Goal: Task Accomplishment & Management: Complete application form

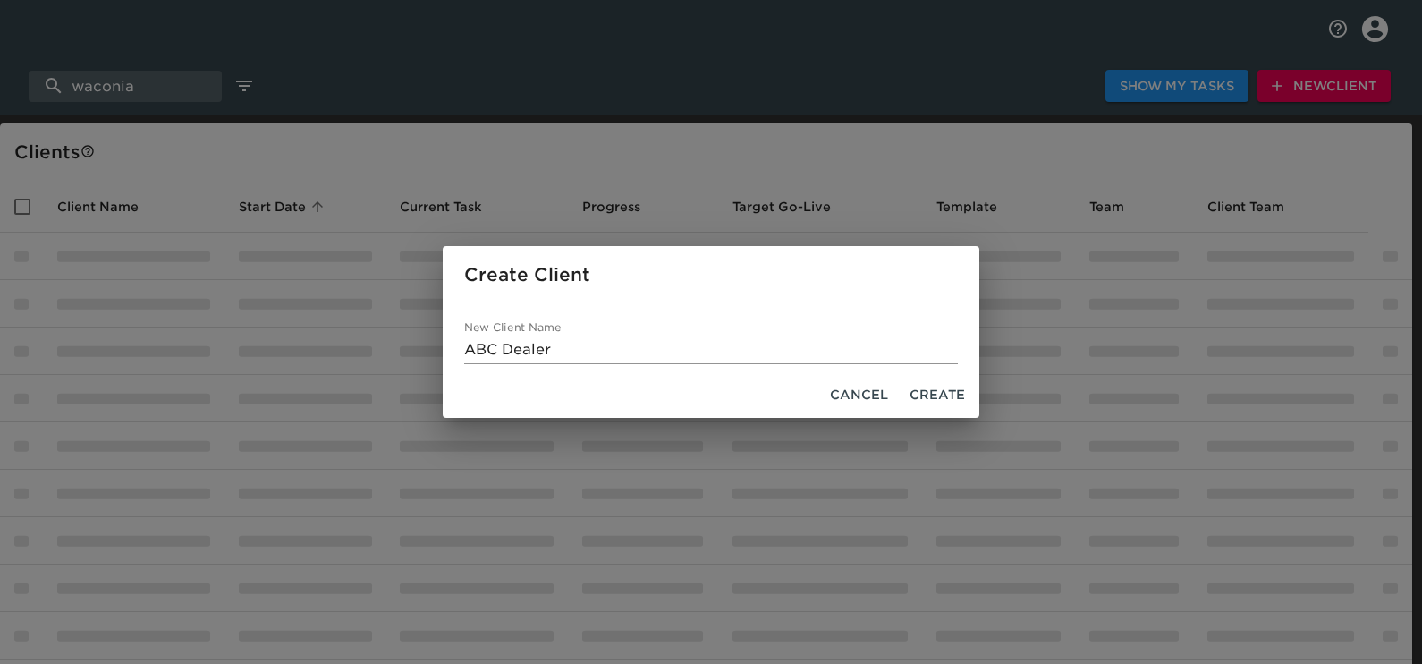
select select "10"
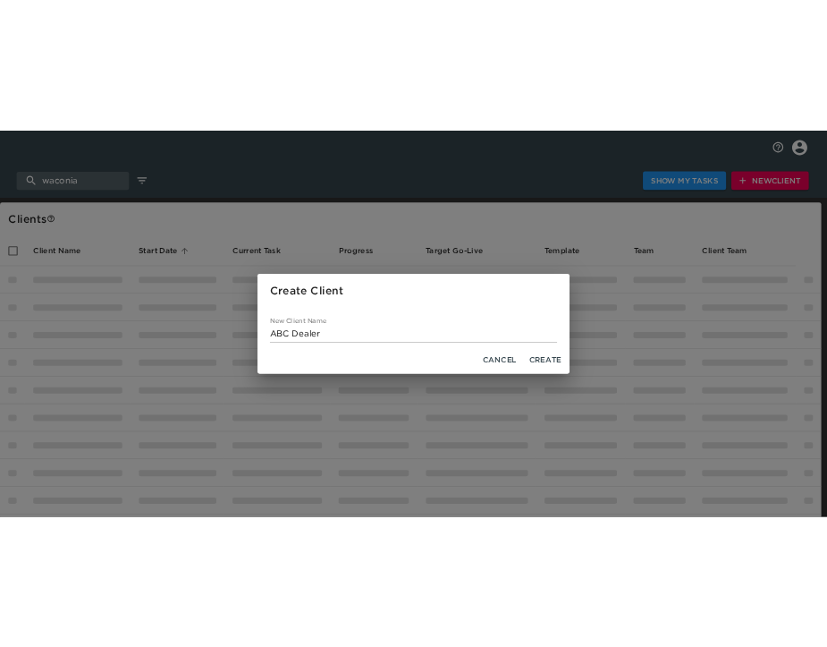
scroll to position [145, 0]
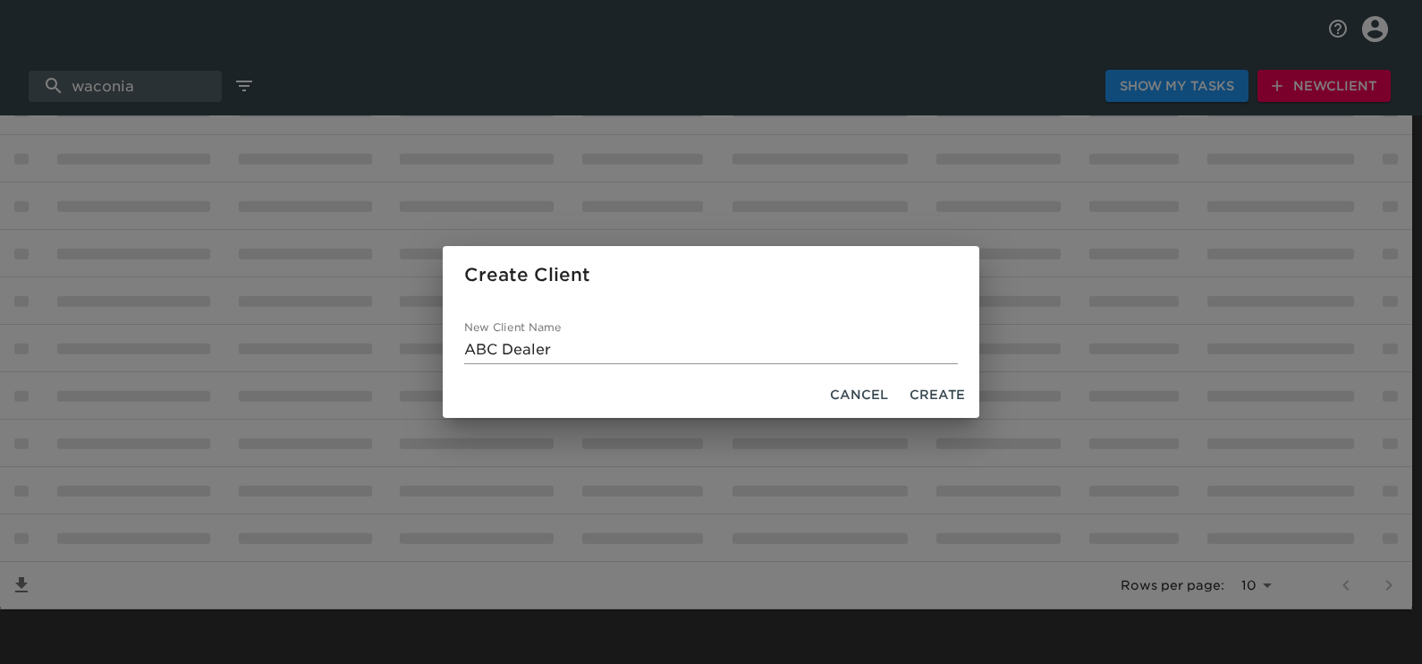
click at [854, 400] on span "Cancel" at bounding box center [859, 395] width 58 height 22
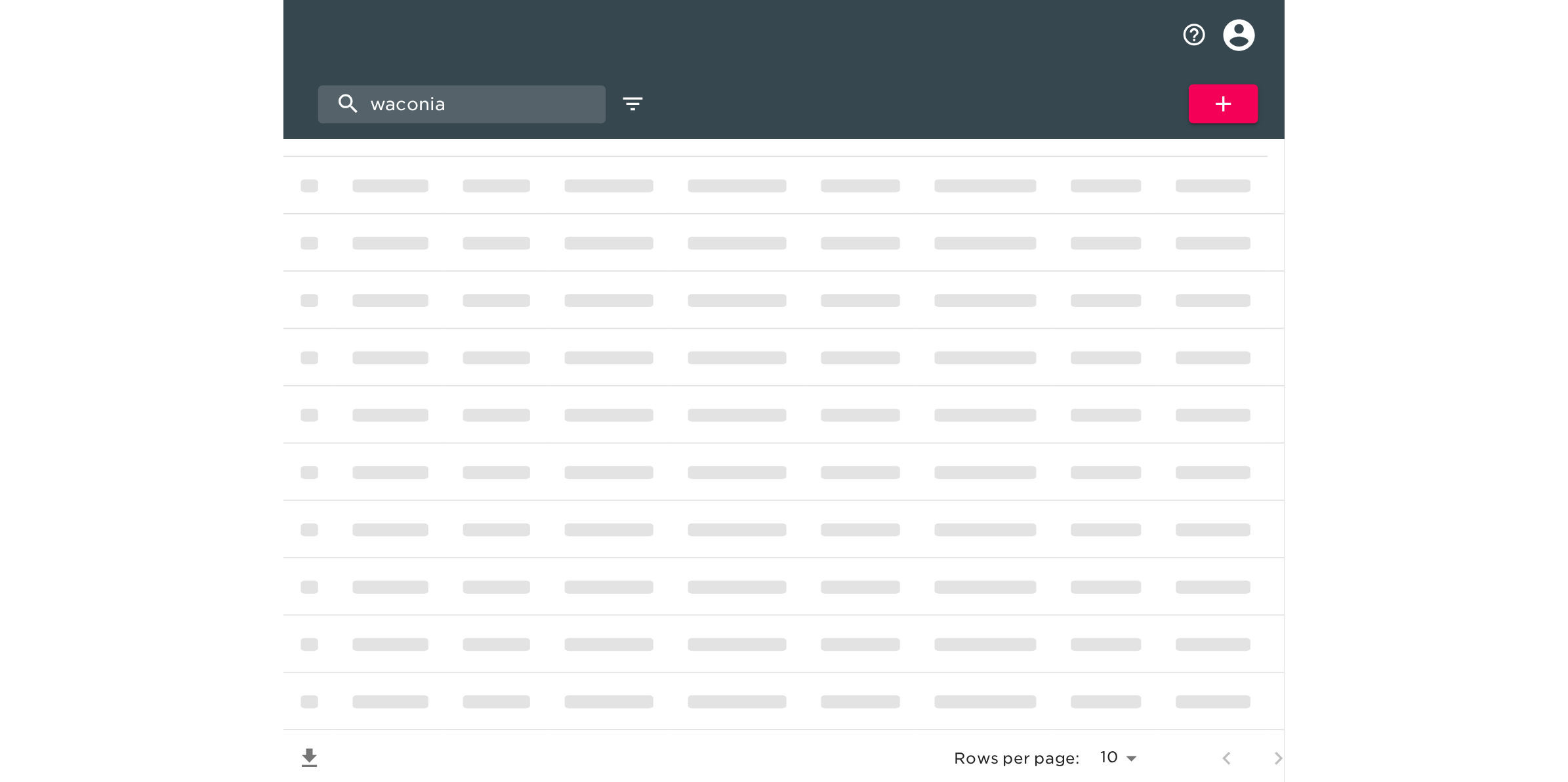
scroll to position [0, 0]
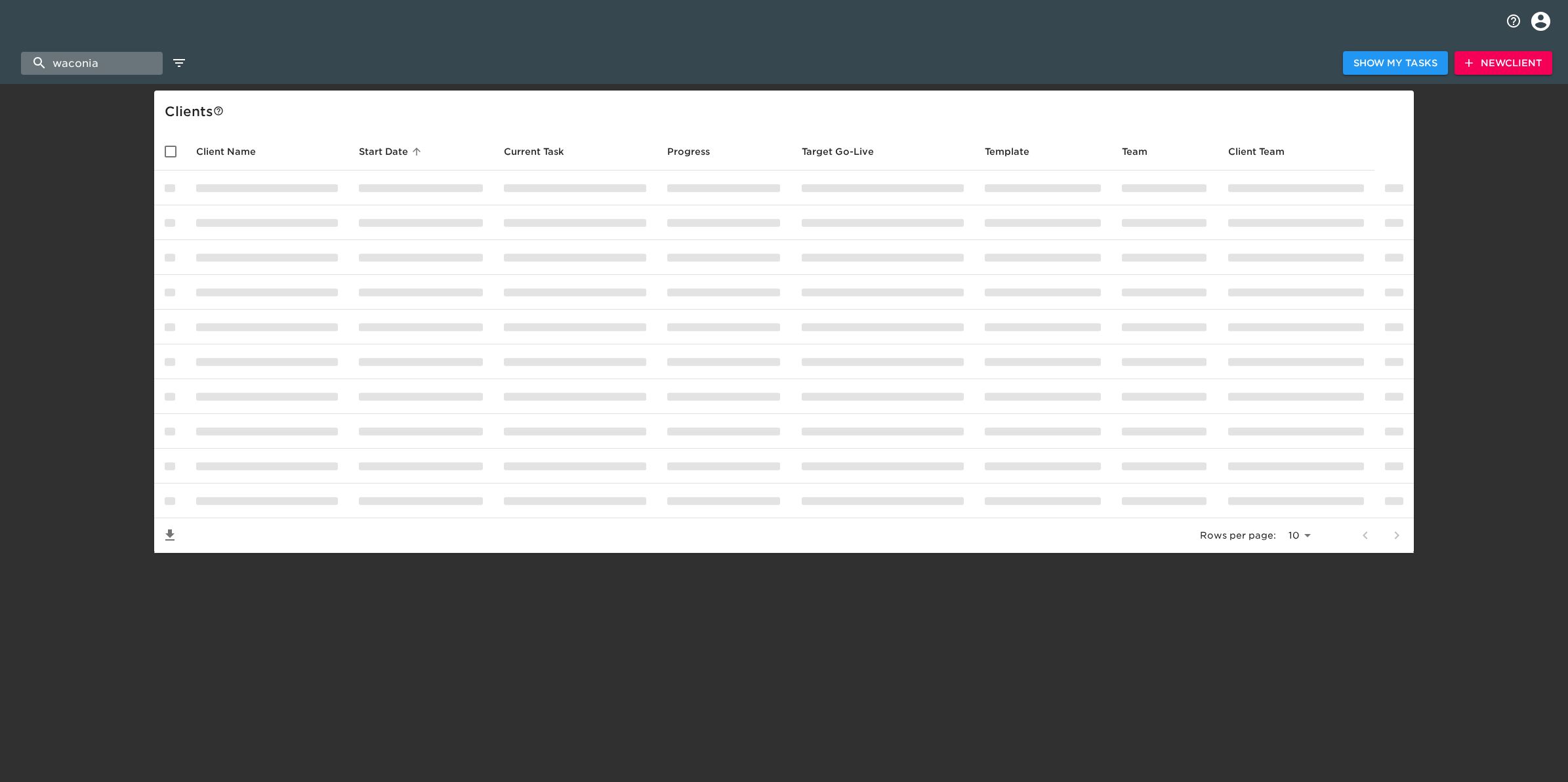
click at [128, 60] on input "waconia" at bounding box center [92, 63] width 142 height 23
click at [1042, 63] on span "New Client" at bounding box center [1503, 63] width 77 height 16
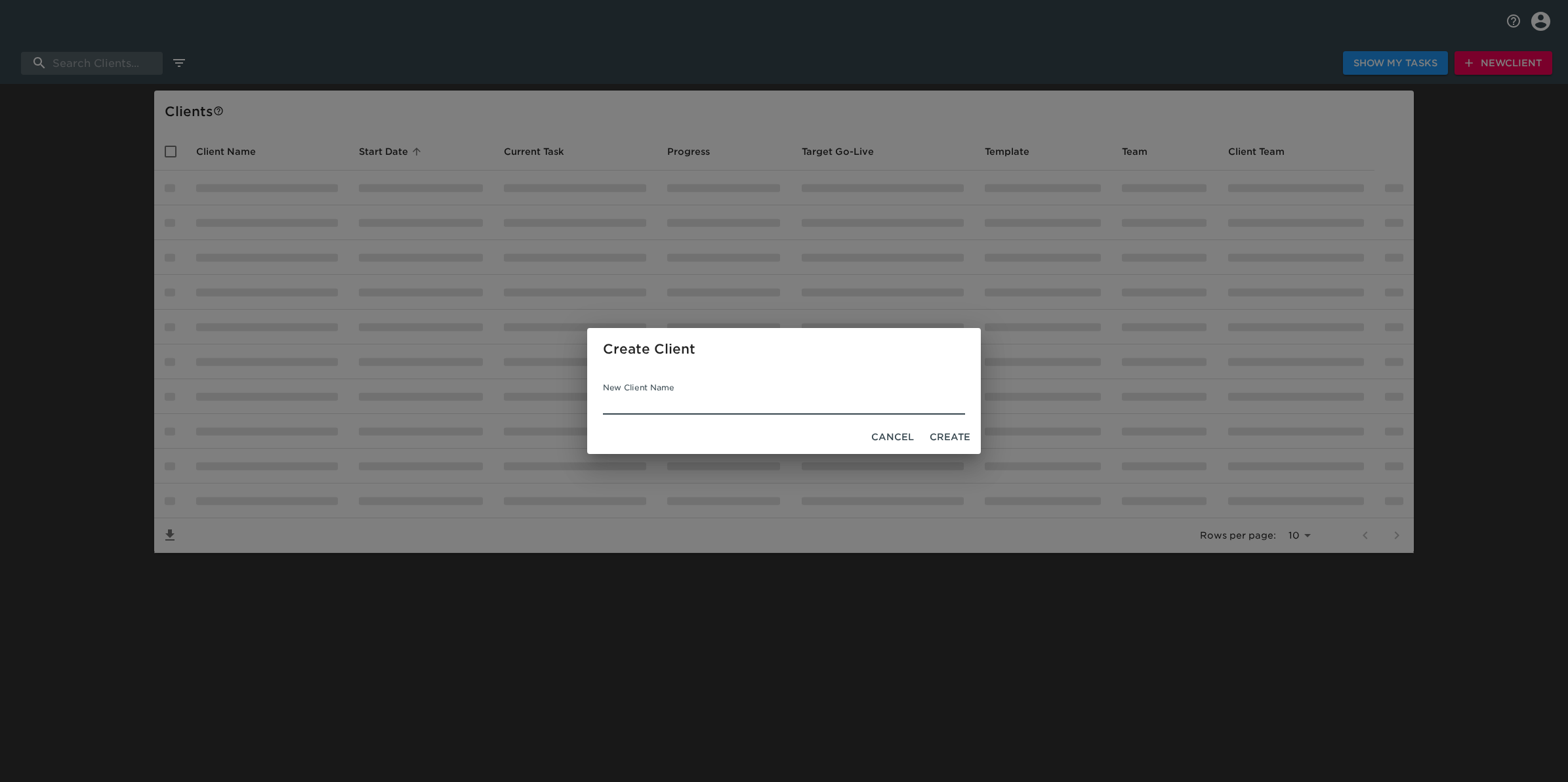
click at [894, 435] on span "Cancel" at bounding box center [893, 437] width 43 height 16
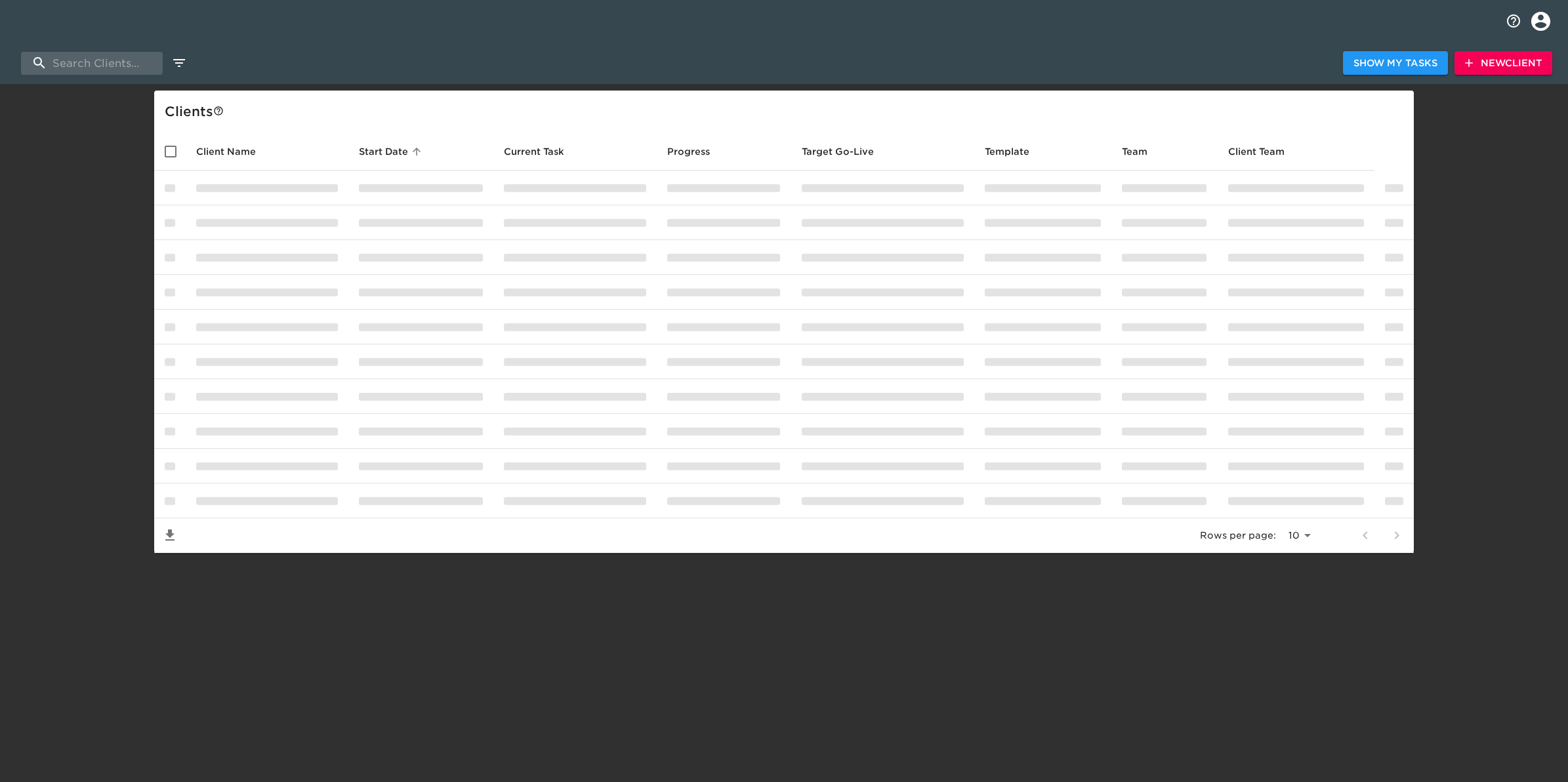
click at [729, 486] on html "Show My Tasks New Client Client s Client Name Start Date sorted ascending Curre…" at bounding box center [784, 297] width 1568 height 595
click at [1042, 69] on span "Show My Tasks" at bounding box center [1395, 63] width 84 height 16
click at [1042, 69] on span "Show Client List" at bounding box center [1391, 63] width 94 height 16
click at [1042, 69] on span "Show My Tasks" at bounding box center [1395, 63] width 84 height 16
click at [1042, 69] on span "Show Client List" at bounding box center [1391, 63] width 94 height 16
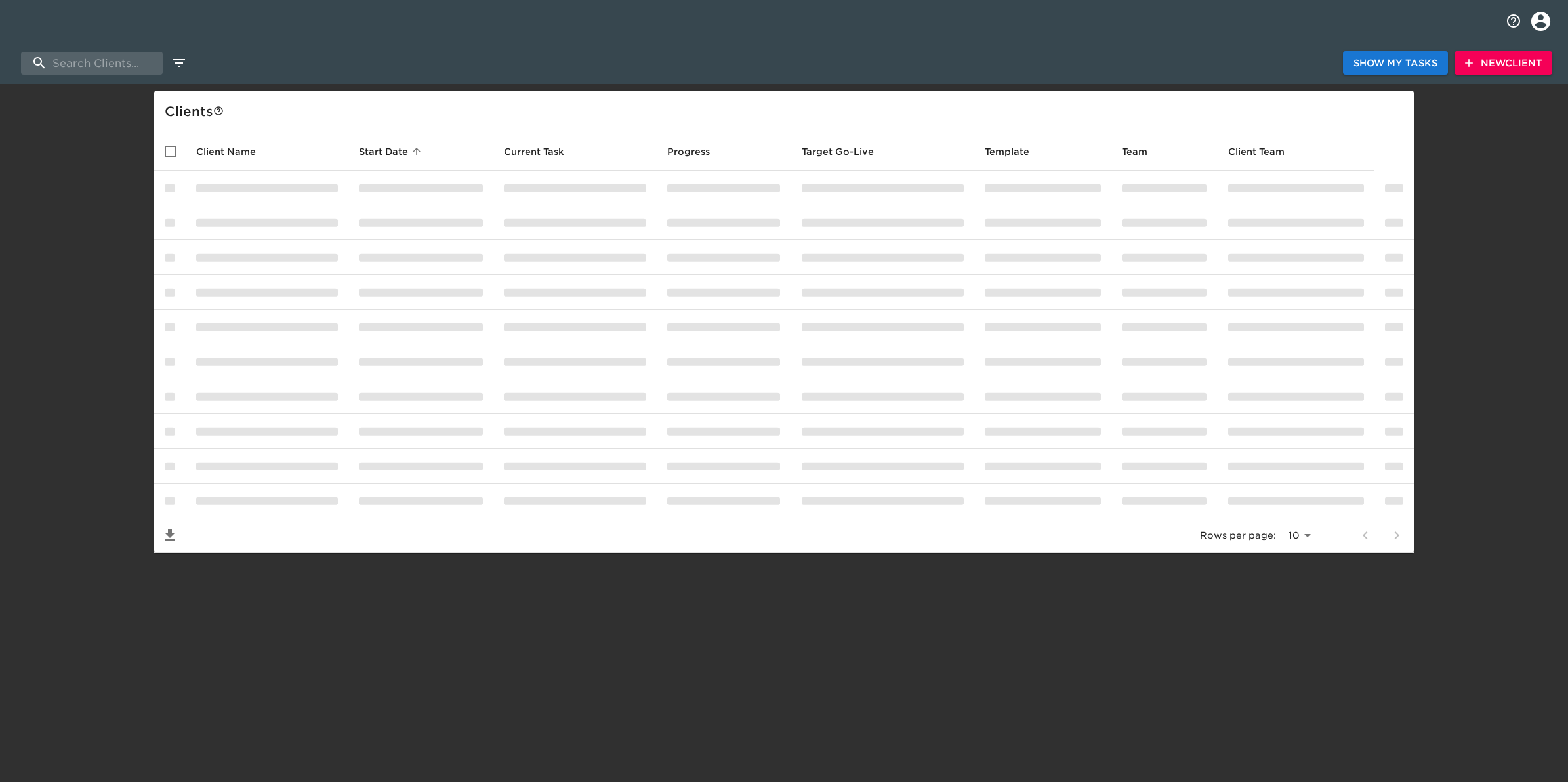
click at [1042, 69] on span "Show My Tasks" at bounding box center [1395, 63] width 84 height 16
click at [1042, 69] on span "Show Client List" at bounding box center [1391, 63] width 94 height 16
click at [1042, 62] on span "New Client" at bounding box center [1503, 63] width 77 height 16
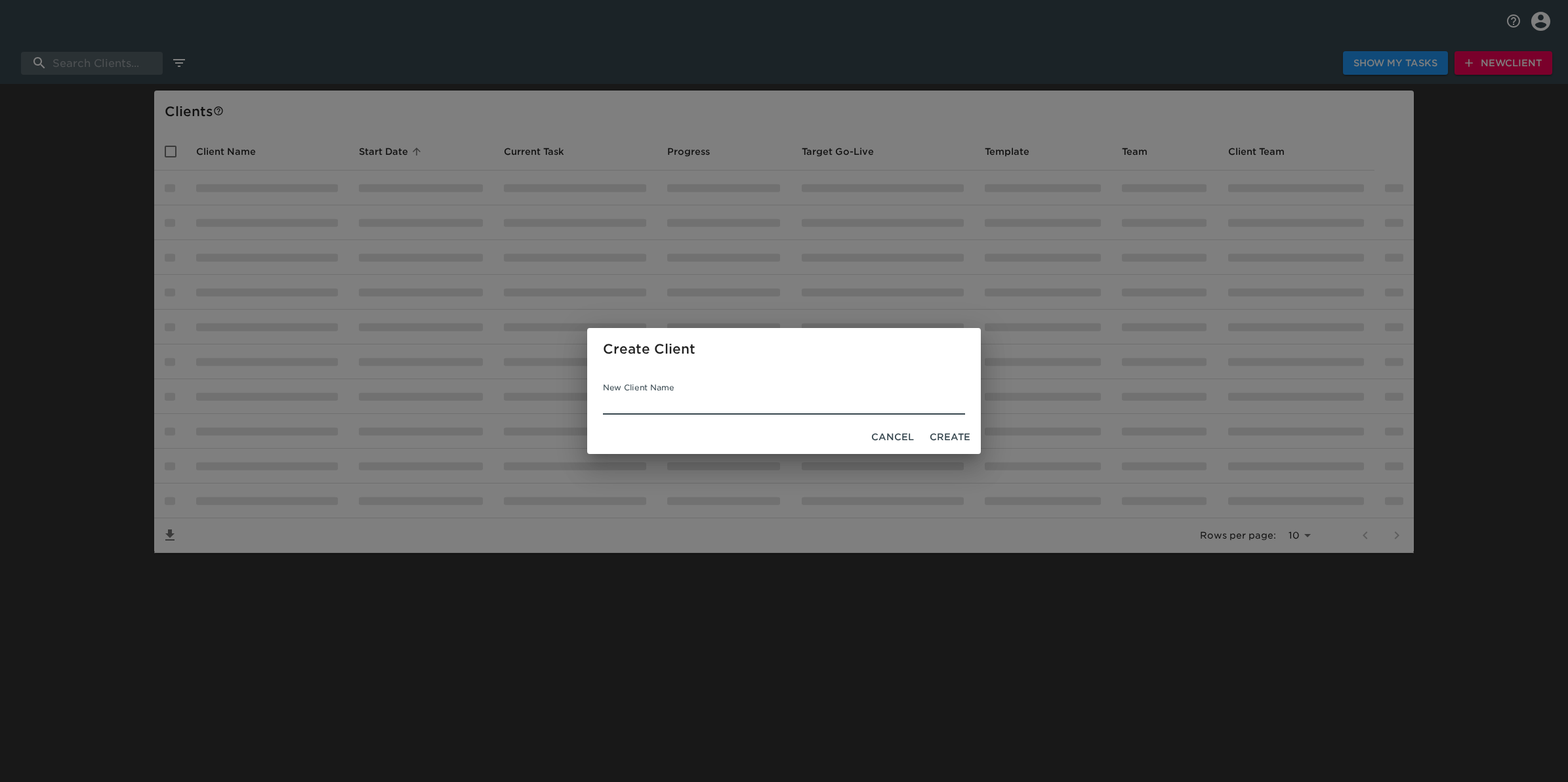
click at [882, 401] on input "New Client Name" at bounding box center [784, 404] width 362 height 21
click at [882, 401] on input "A" at bounding box center [784, 404] width 362 height 21
type input "ABC Dealer"
type input "waconia"
click at [935, 437] on span "Create" at bounding box center [949, 437] width 40 height 16
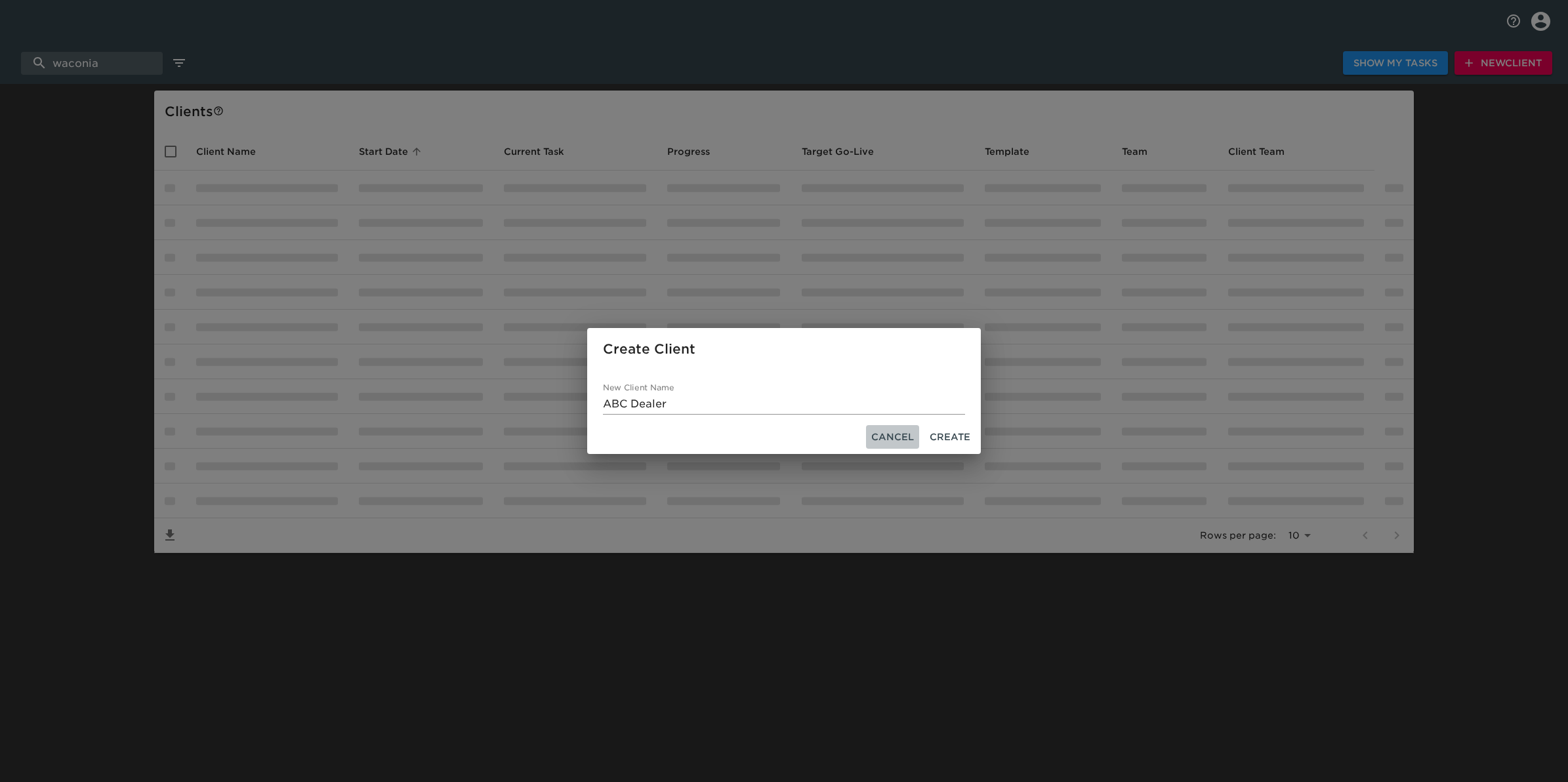
click at [899, 441] on span "Cancel" at bounding box center [893, 437] width 43 height 16
